Goal: Information Seeking & Learning: Learn about a topic

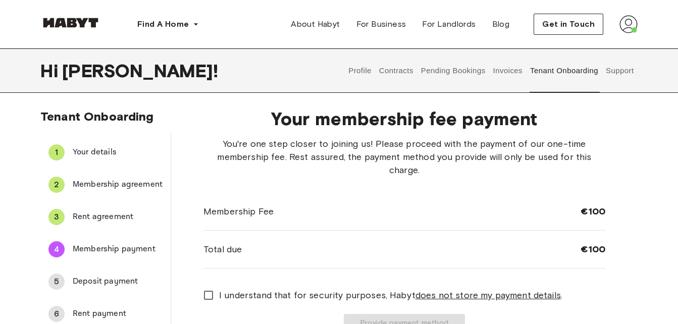
click at [117, 219] on span "Rent agreement" at bounding box center [118, 217] width 90 height 12
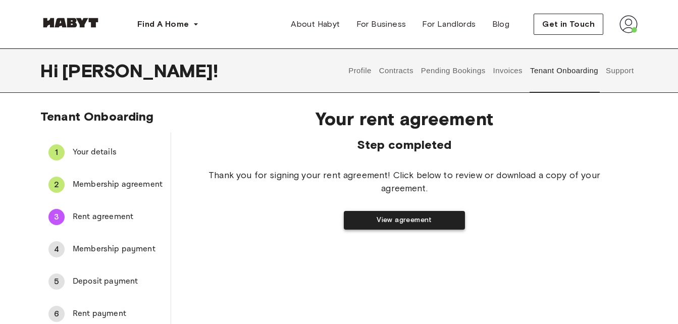
click at [377, 218] on button "View agreement" at bounding box center [404, 220] width 121 height 19
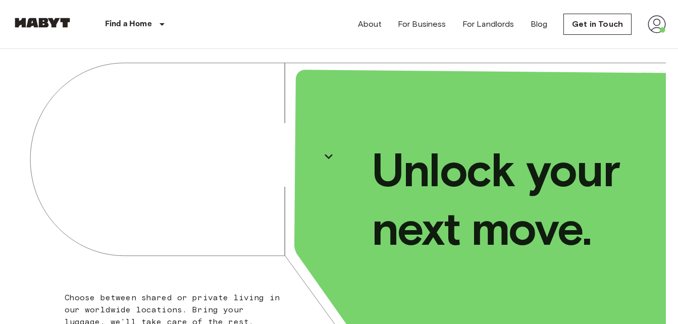
click at [658, 24] on img at bounding box center [656, 24] width 18 height 18
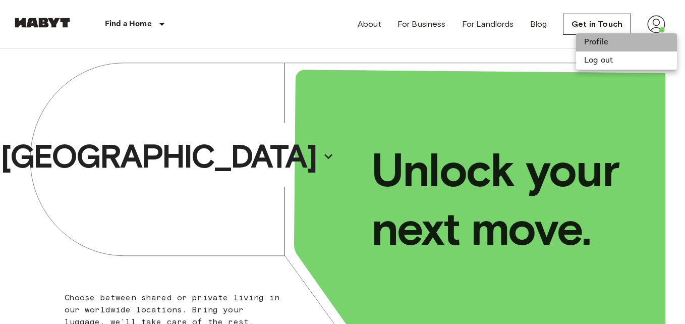
click at [585, 46] on li "Profile" at bounding box center [626, 42] width 101 height 18
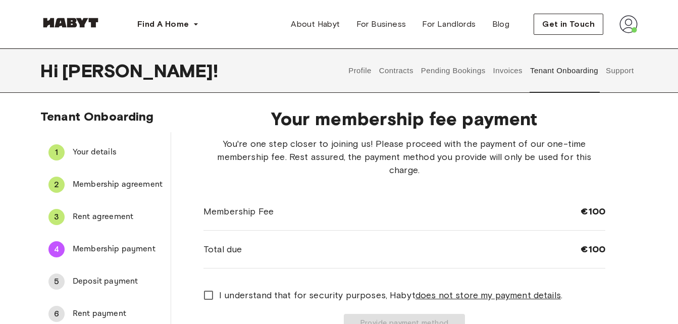
click at [468, 66] on button "Pending Bookings" at bounding box center [452, 70] width 67 height 44
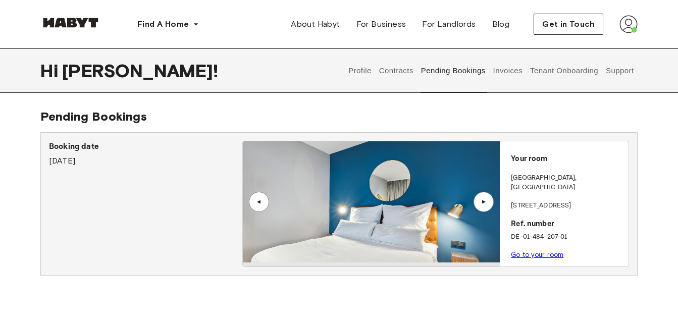
click at [477, 194] on div "▲" at bounding box center [483, 202] width 20 height 20
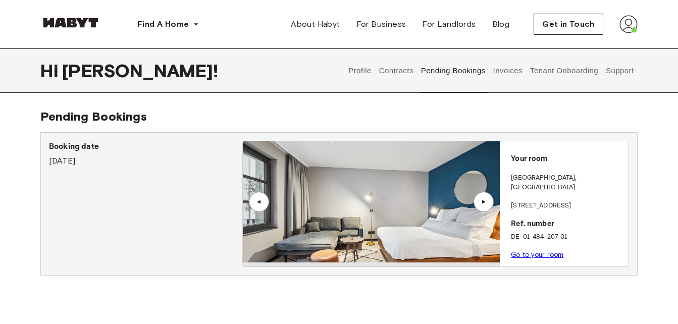
click at [478, 207] on div "▲" at bounding box center [483, 202] width 20 height 20
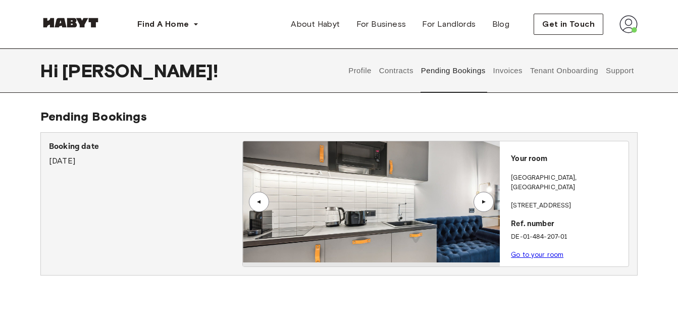
click at [537, 251] on link "Go to your room" at bounding box center [537, 255] width 52 height 8
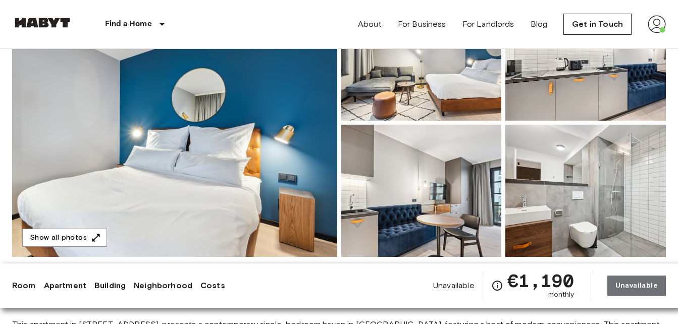
scroll to position [136, 0]
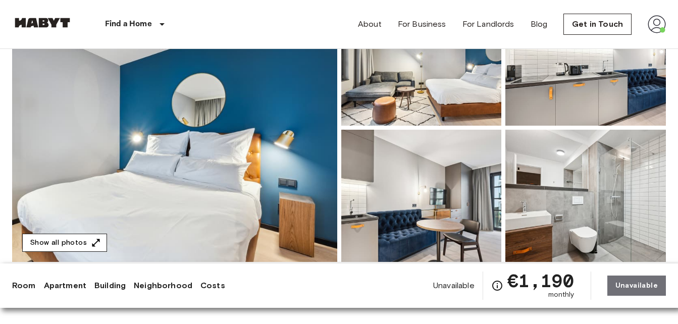
click at [49, 240] on button "Show all photos" at bounding box center [64, 243] width 85 height 19
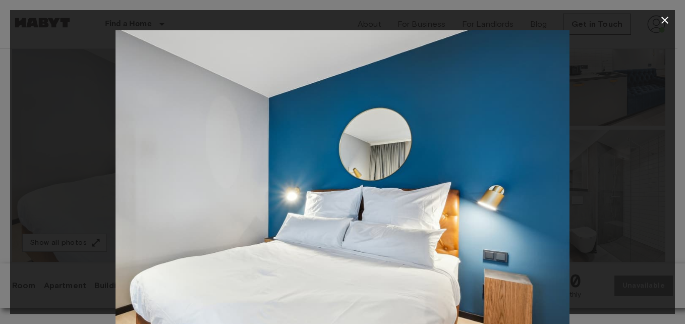
click at [524, 179] on img at bounding box center [343, 181] width 454 height 303
click at [441, 247] on img at bounding box center [343, 181] width 454 height 303
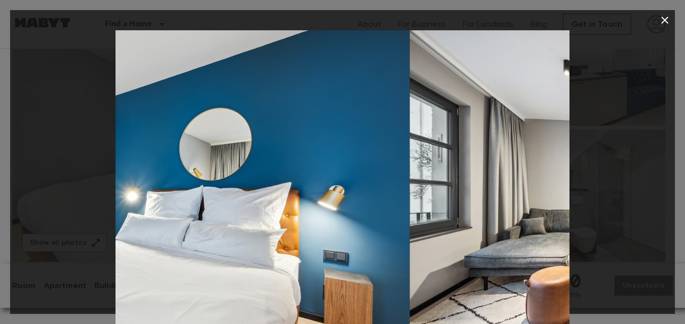
drag, startPoint x: 479, startPoint y: 174, endPoint x: 308, endPoint y: 179, distance: 171.6
click at [308, 178] on img at bounding box center [183, 181] width 454 height 303
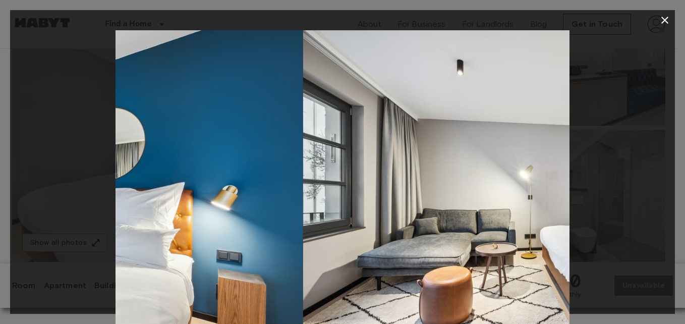
drag, startPoint x: 377, startPoint y: 178, endPoint x: 0, endPoint y: 159, distance: 377.4
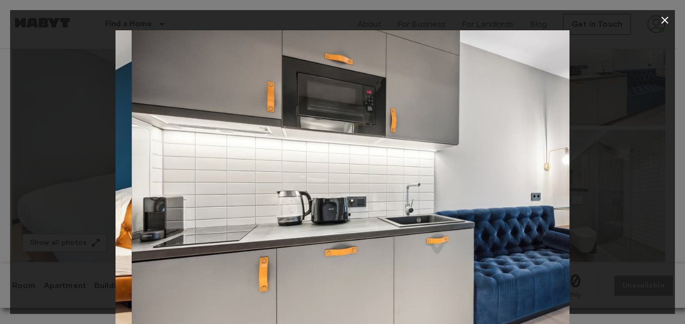
drag, startPoint x: 536, startPoint y: 171, endPoint x: 81, endPoint y: 176, distance: 455.1
click at [81, 176] on div at bounding box center [342, 181] width 665 height 303
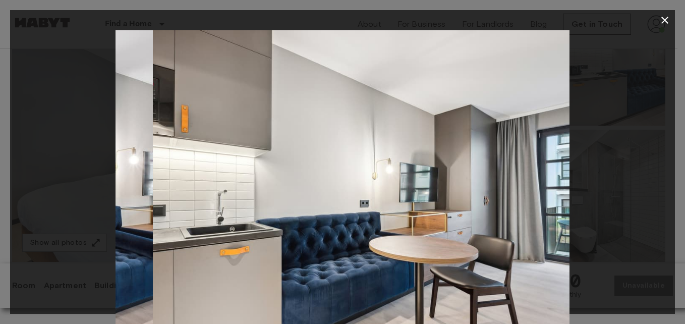
drag, startPoint x: 511, startPoint y: 166, endPoint x: 0, endPoint y: 119, distance: 512.8
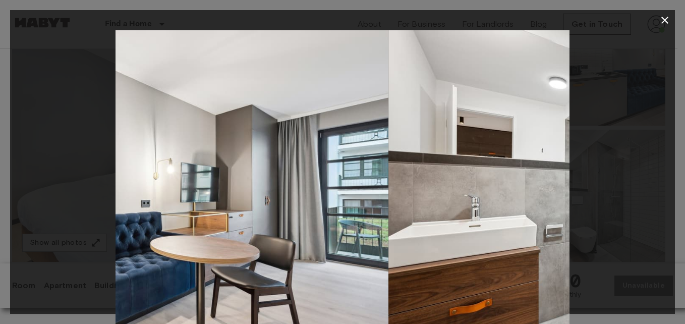
drag, startPoint x: 528, startPoint y: 189, endPoint x: 167, endPoint y: 143, distance: 364.1
click at [167, 143] on img at bounding box center [161, 181] width 454 height 303
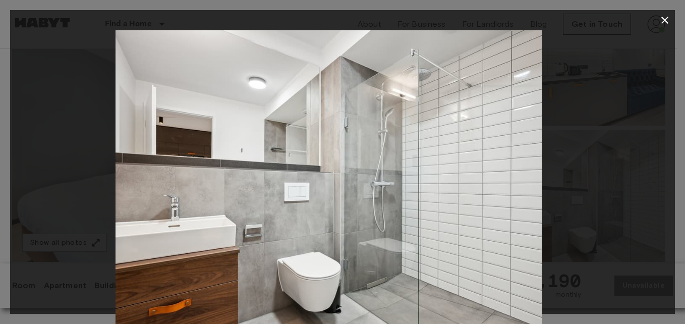
drag, startPoint x: 527, startPoint y: 185, endPoint x: 486, endPoint y: 165, distance: 44.9
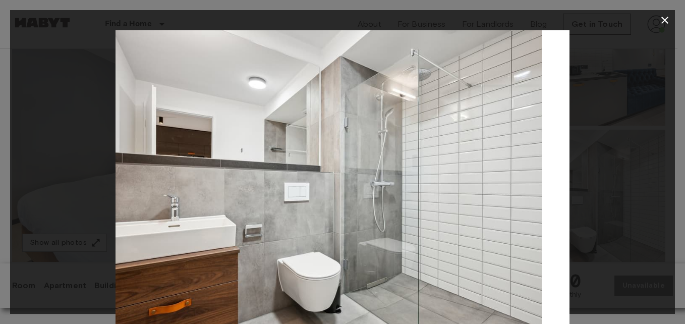
click at [495, 160] on img at bounding box center [315, 181] width 454 height 303
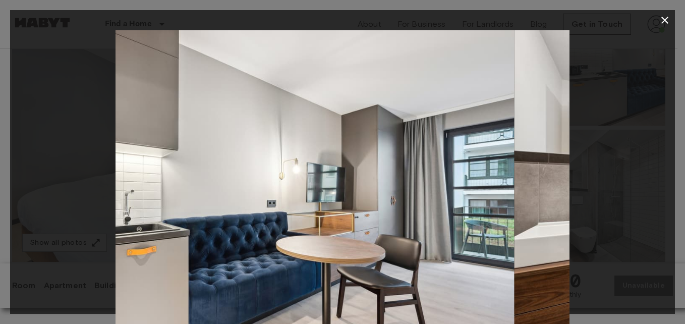
drag, startPoint x: 286, startPoint y: 152, endPoint x: 671, endPoint y: 174, distance: 385.6
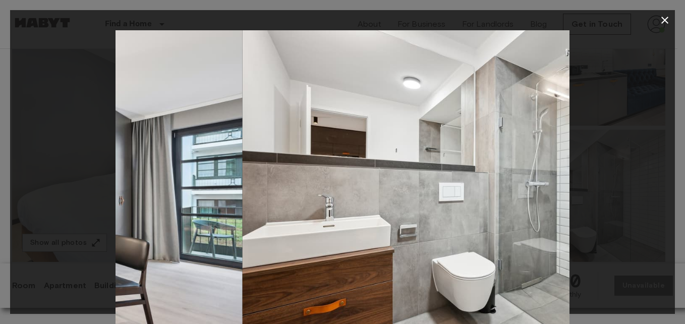
drag, startPoint x: 537, startPoint y: 154, endPoint x: 153, endPoint y: 155, distance: 383.4
click at [153, 155] on img at bounding box center [15, 181] width 454 height 303
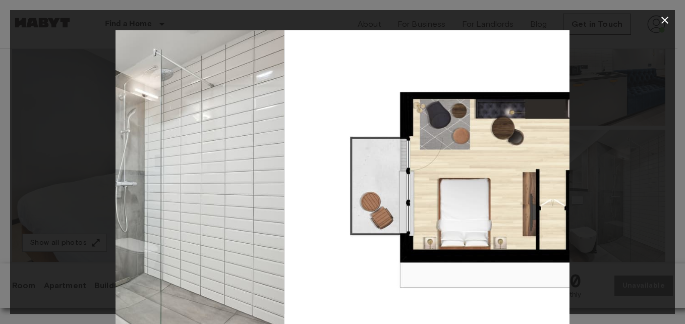
drag, startPoint x: 487, startPoint y: 134, endPoint x: 53, endPoint y: 149, distance: 434.2
click at [53, 149] on div at bounding box center [342, 181] width 665 height 303
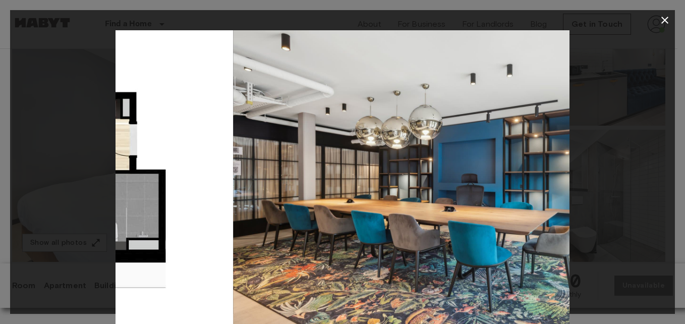
drag, startPoint x: 481, startPoint y: 151, endPoint x: 155, endPoint y: 166, distance: 326.3
click at [152, 169] on img at bounding box center [6, 181] width 454 height 303
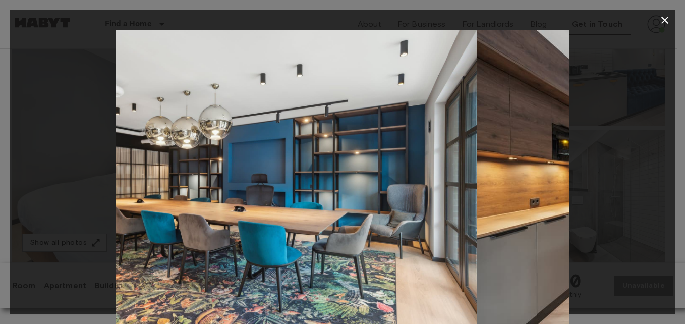
drag, startPoint x: 477, startPoint y: 149, endPoint x: 105, endPoint y: 145, distance: 371.9
click at [105, 145] on div at bounding box center [342, 181] width 665 height 303
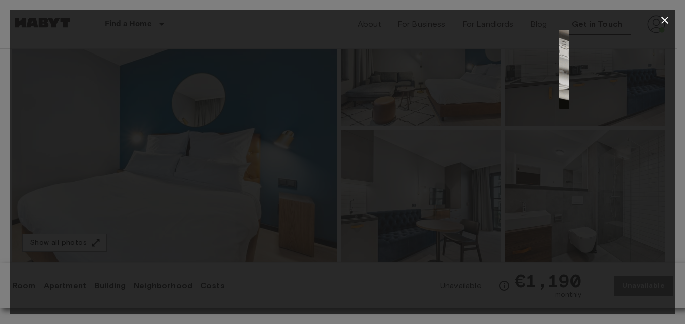
drag, startPoint x: 436, startPoint y: 170, endPoint x: 0, endPoint y: 162, distance: 436.5
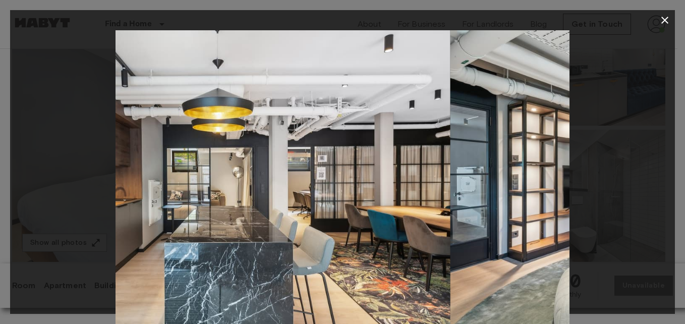
drag, startPoint x: 210, startPoint y: 165, endPoint x: 460, endPoint y: 162, distance: 249.8
click at [490, 151] on img at bounding box center [678, 181] width 454 height 303
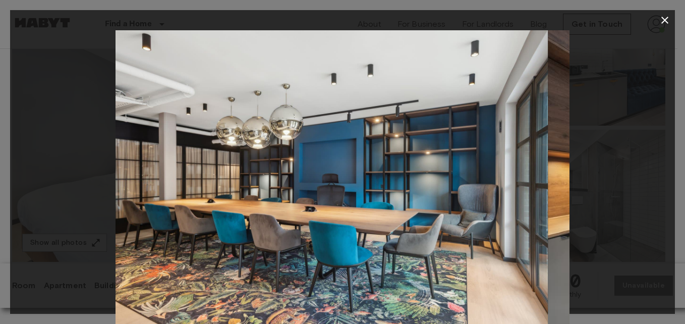
drag, startPoint x: 227, startPoint y: 159, endPoint x: 645, endPoint y: 148, distance: 418.9
click at [649, 145] on div at bounding box center [342, 181] width 665 height 303
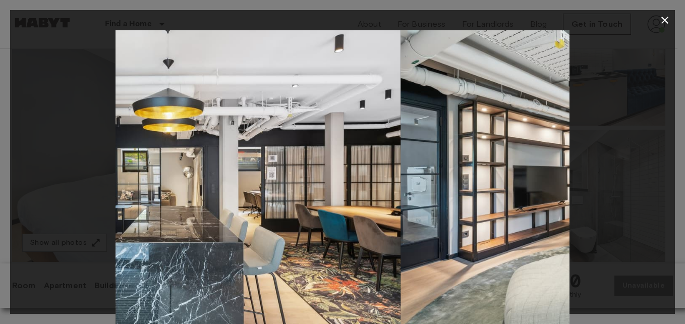
drag, startPoint x: 248, startPoint y: 153, endPoint x: 583, endPoint y: 140, distance: 335.8
click at [586, 140] on div at bounding box center [342, 181] width 665 height 303
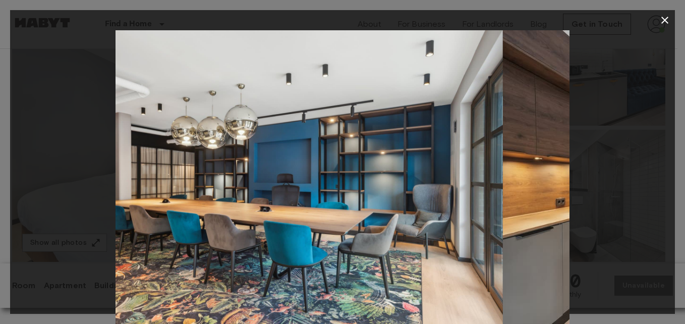
drag, startPoint x: 287, startPoint y: 169, endPoint x: 663, endPoint y: 161, distance: 376.4
click at [666, 161] on div at bounding box center [342, 181] width 665 height 303
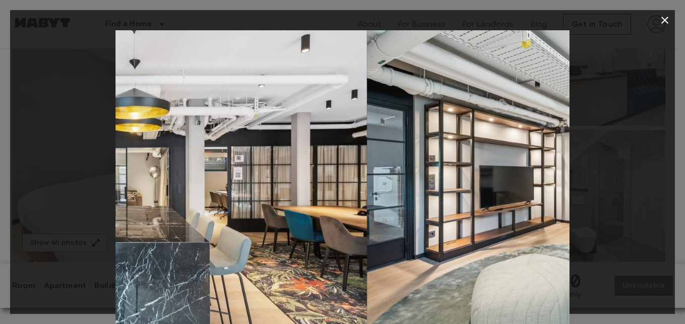
drag, startPoint x: 208, startPoint y: 146, endPoint x: 681, endPoint y: 138, distance: 472.3
click at [677, 137] on div "9 / 18" at bounding box center [342, 162] width 685 height 324
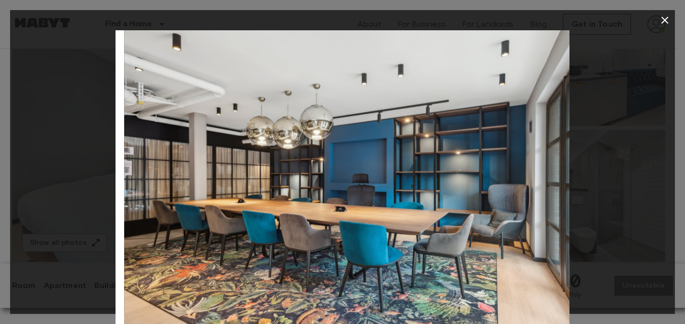
drag, startPoint x: 211, startPoint y: 143, endPoint x: 683, endPoint y: 94, distance: 474.7
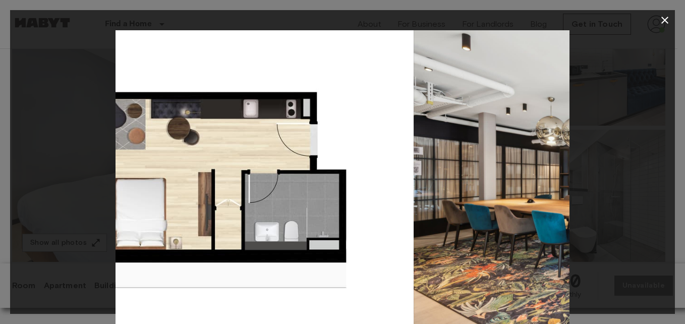
drag, startPoint x: 126, startPoint y: 167, endPoint x: 427, endPoint y: 165, distance: 301.7
click at [428, 162] on img at bounding box center [641, 181] width 454 height 303
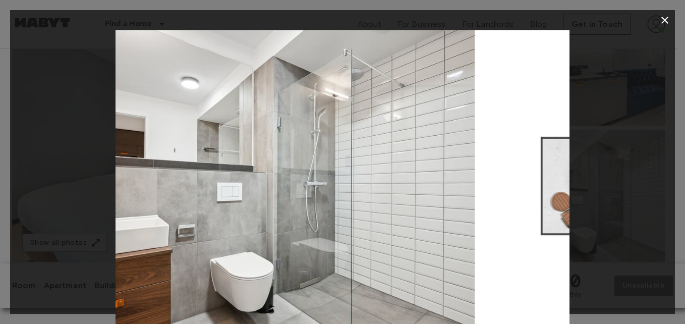
drag, startPoint x: 199, startPoint y: 157, endPoint x: 605, endPoint y: 148, distance: 406.7
click at [590, 137] on div at bounding box center [342, 181] width 665 height 303
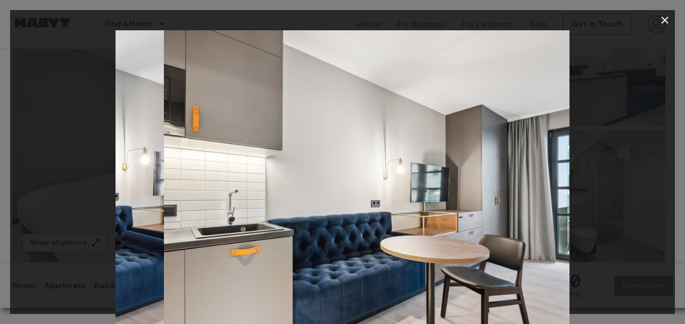
drag, startPoint x: 184, startPoint y: 137, endPoint x: 685, endPoint y: 148, distance: 501.1
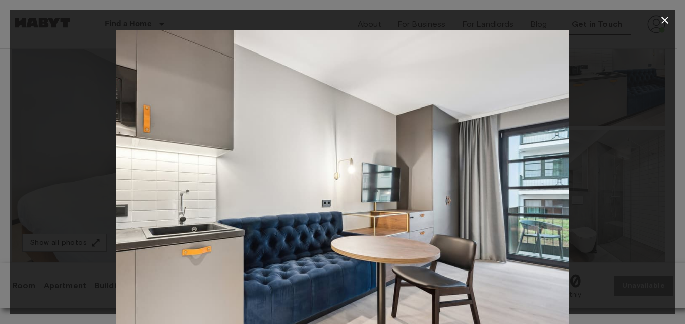
drag, startPoint x: 170, startPoint y: 162, endPoint x: 166, endPoint y: 170, distance: 7.9
click at [170, 160] on img at bounding box center [342, 181] width 454 height 303
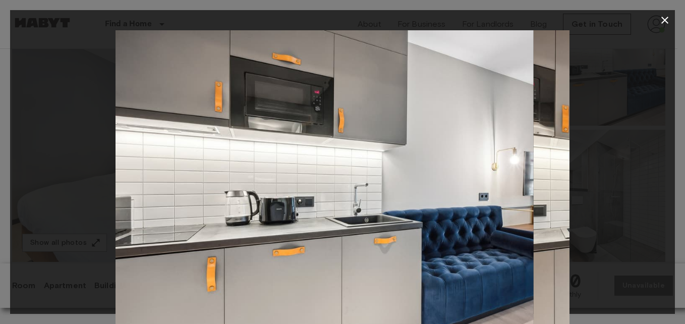
drag, startPoint x: 224, startPoint y: 145, endPoint x: 645, endPoint y: 147, distance: 421.8
click at [645, 146] on div at bounding box center [342, 181] width 665 height 303
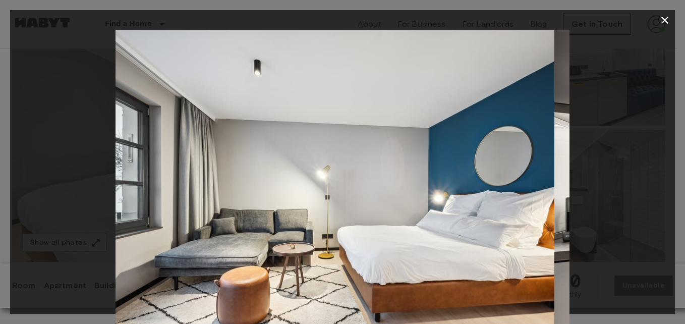
drag, startPoint x: 220, startPoint y: 153, endPoint x: 660, endPoint y: 89, distance: 444.6
click at [660, 89] on div at bounding box center [342, 181] width 665 height 303
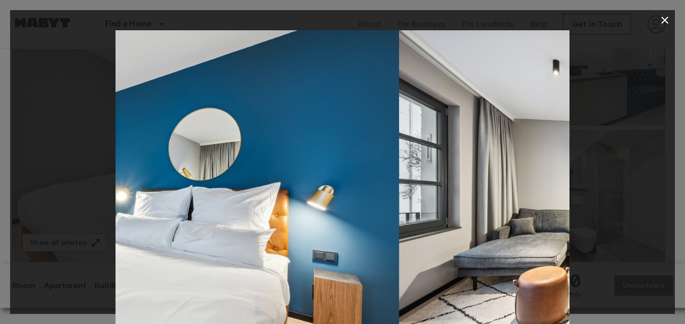
drag, startPoint x: 214, startPoint y: 165, endPoint x: 502, endPoint y: 132, distance: 289.5
click at [502, 132] on img at bounding box center [626, 181] width 454 height 303
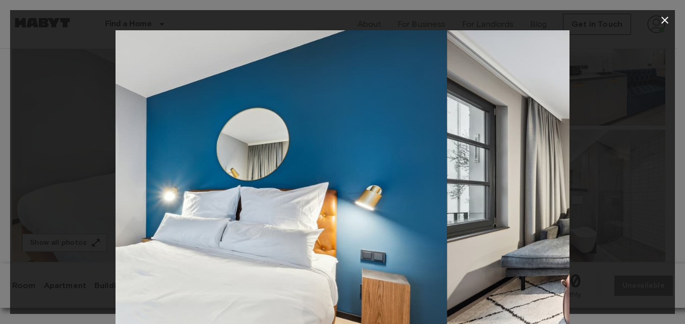
drag, startPoint x: 249, startPoint y: 153, endPoint x: 102, endPoint y: 183, distance: 150.2
click at [102, 183] on div at bounding box center [342, 181] width 665 height 303
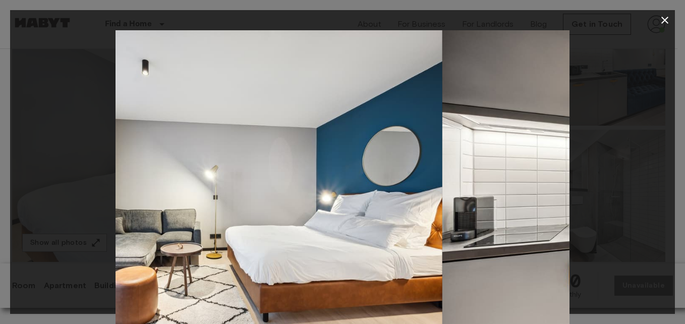
drag, startPoint x: 426, startPoint y: 154, endPoint x: 118, endPoint y: 138, distance: 308.7
click at [120, 140] on img at bounding box center [215, 181] width 454 height 303
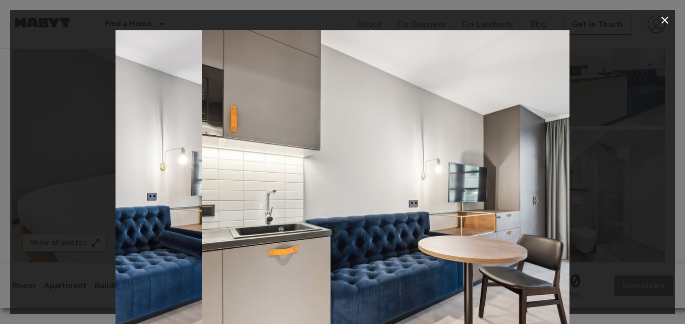
drag, startPoint x: 366, startPoint y: 127, endPoint x: 0, endPoint y: 127, distance: 365.8
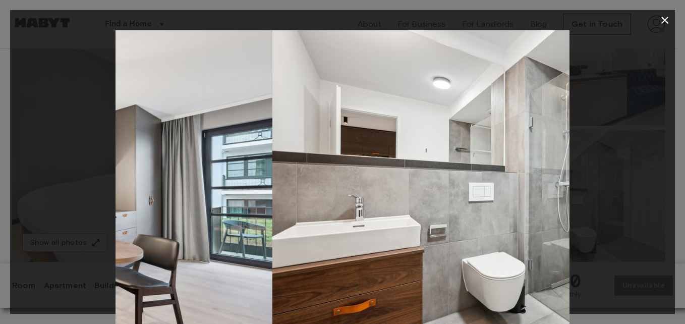
drag, startPoint x: 453, startPoint y: 212, endPoint x: 118, endPoint y: 179, distance: 336.7
click at [118, 179] on img at bounding box center [45, 181] width 454 height 303
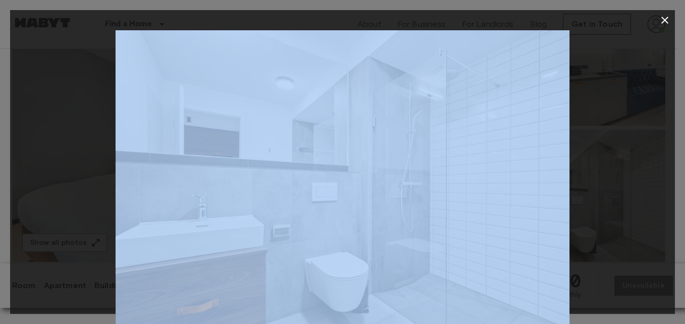
drag, startPoint x: 597, startPoint y: 218, endPoint x: 317, endPoint y: 229, distance: 279.7
click at [317, 229] on div at bounding box center [342, 181] width 665 height 303
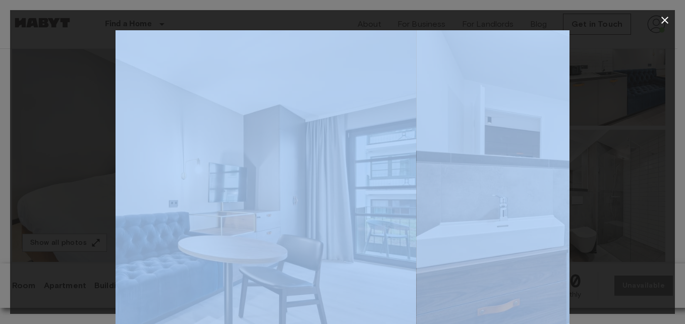
drag, startPoint x: 205, startPoint y: 165, endPoint x: 540, endPoint y: 153, distance: 334.7
click at [540, 157] on img at bounding box center [643, 181] width 454 height 303
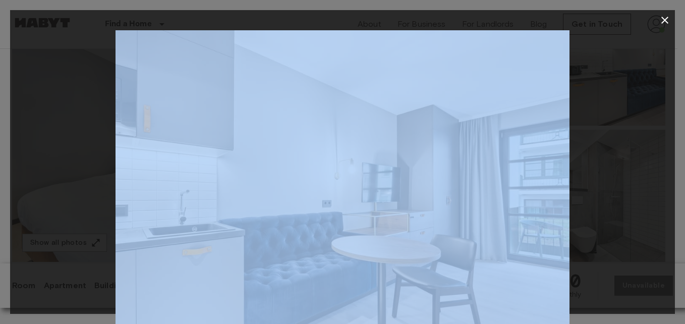
click at [394, 207] on img at bounding box center [343, 181] width 454 height 303
click at [661, 17] on icon "button" at bounding box center [665, 20] width 12 height 12
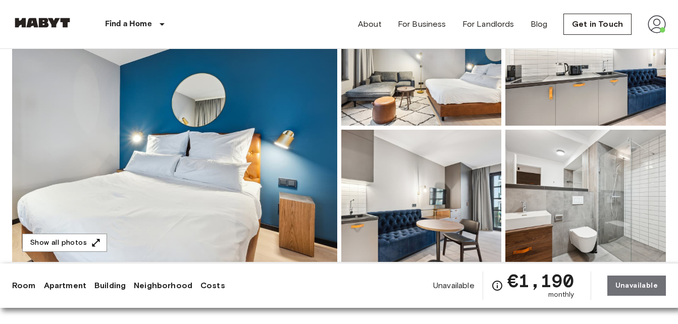
click at [433, 194] on img at bounding box center [421, 196] width 160 height 132
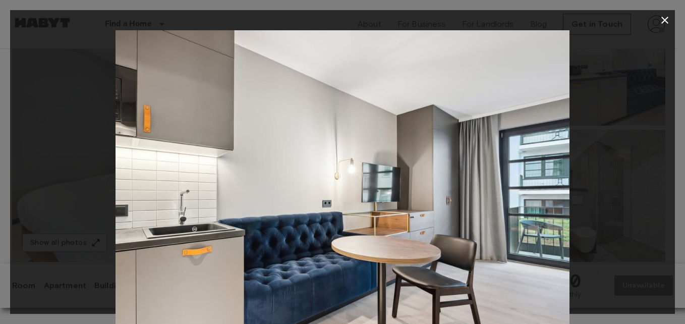
drag, startPoint x: 666, startPoint y: 19, endPoint x: 354, endPoint y: 239, distance: 382.0
click at [375, 239] on div "4 / 18" at bounding box center [342, 162] width 665 height 304
click at [666, 15] on icon "button" at bounding box center [665, 20] width 12 height 12
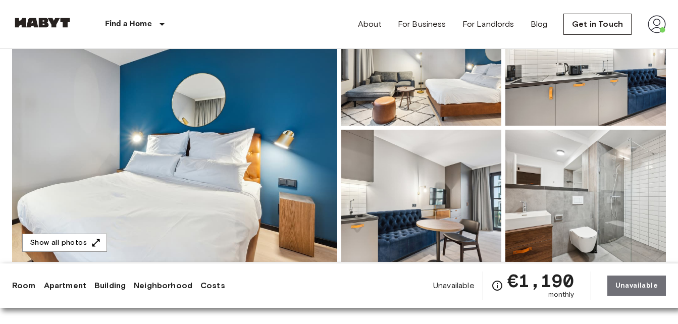
drag, startPoint x: 286, startPoint y: 2, endPoint x: 5, endPoint y: 15, distance: 281.8
click at [7, 13] on nav "Find a Home Europe Amsterdam Berlin Brussels Cologne Dusseldorf Frankfurt Graz …" at bounding box center [339, 24] width 678 height 48
